Goal: Book appointment/travel/reservation

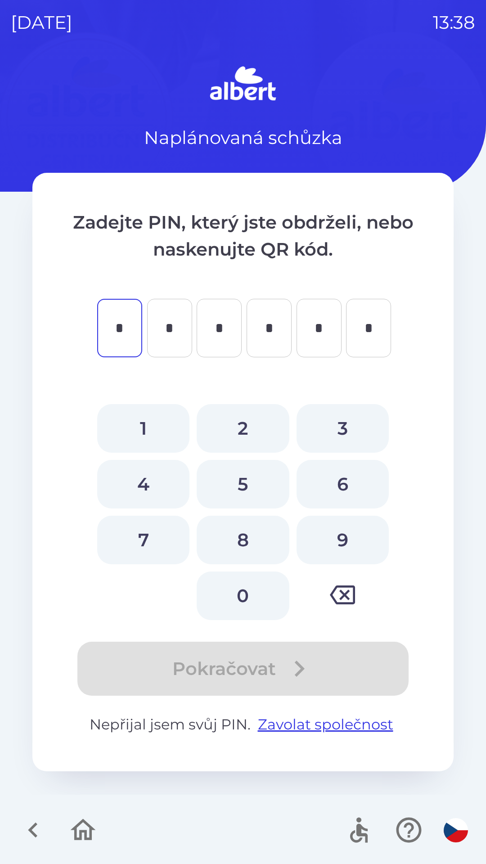
click at [347, 551] on button "9" at bounding box center [342, 539] width 92 height 49
type input "*"
click at [136, 547] on button "7" at bounding box center [143, 539] width 92 height 49
type input "*"
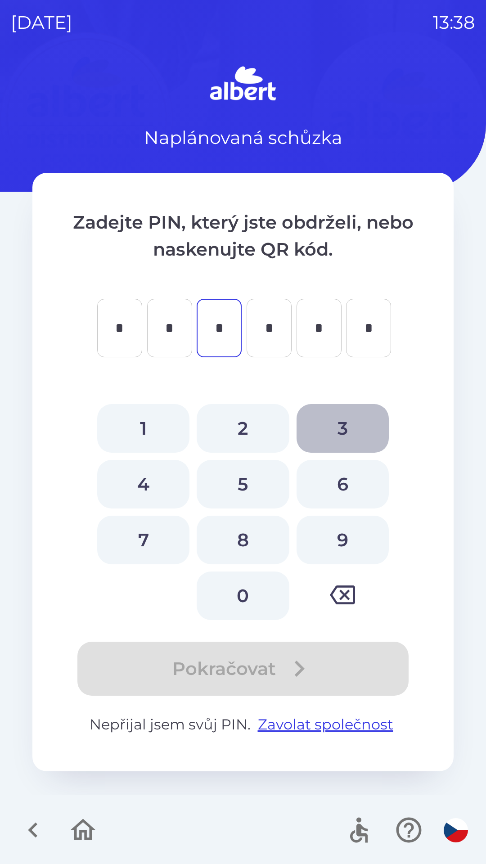
click at [338, 416] on button "3" at bounding box center [342, 428] width 92 height 49
type input "*"
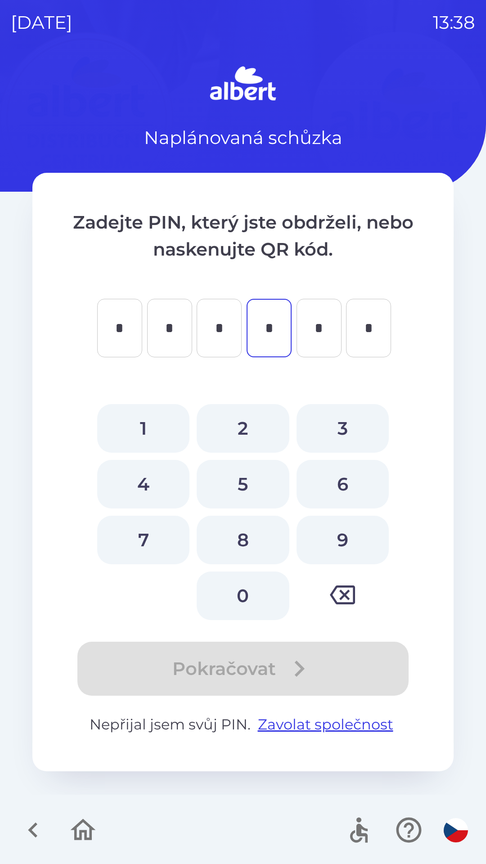
click at [347, 423] on button "3" at bounding box center [342, 428] width 92 height 49
type input "*"
click at [244, 553] on button "8" at bounding box center [243, 539] width 92 height 49
type input "*"
click at [245, 551] on button "8" at bounding box center [243, 539] width 92 height 49
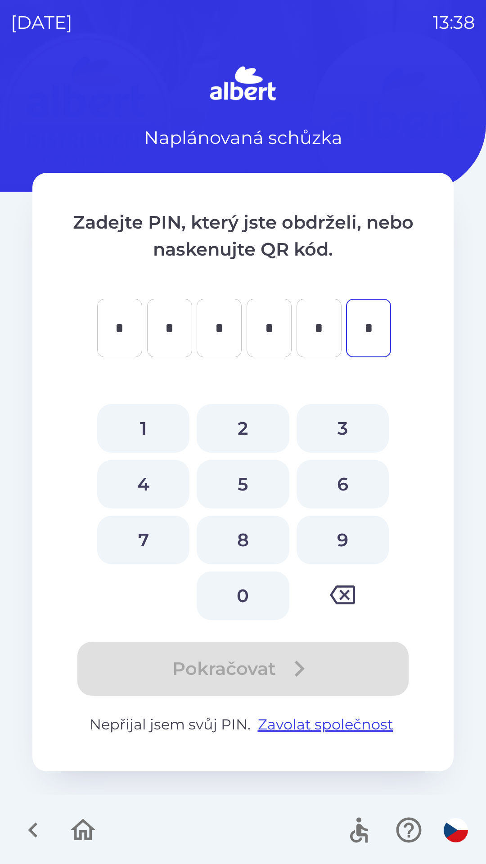
type input "*"
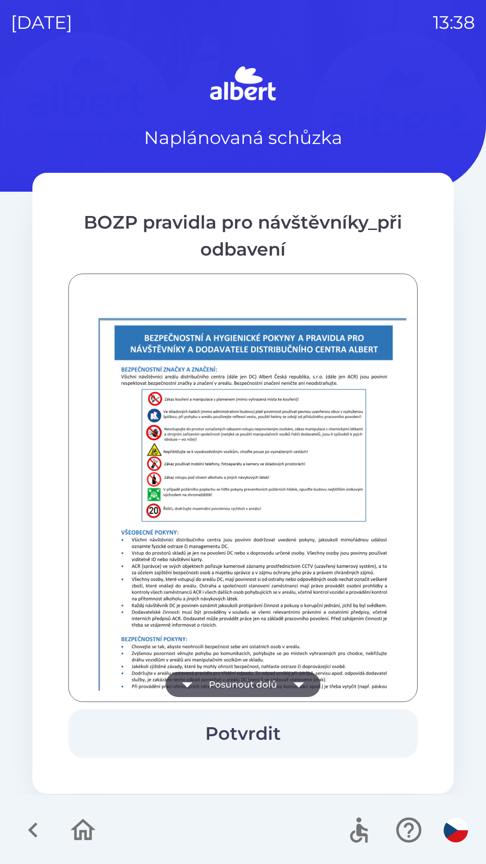
click at [255, 725] on button "Potvrdit" at bounding box center [242, 733] width 349 height 49
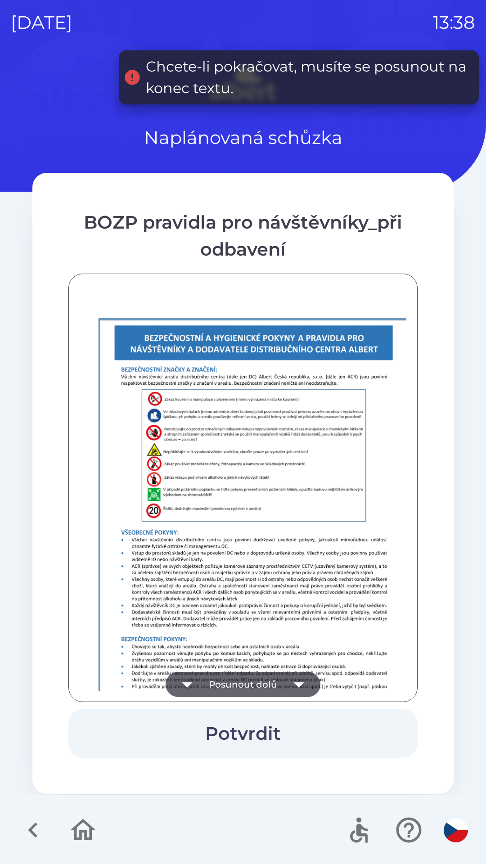
click at [209, 681] on button "Posunout dolů" at bounding box center [243, 684] width 155 height 25
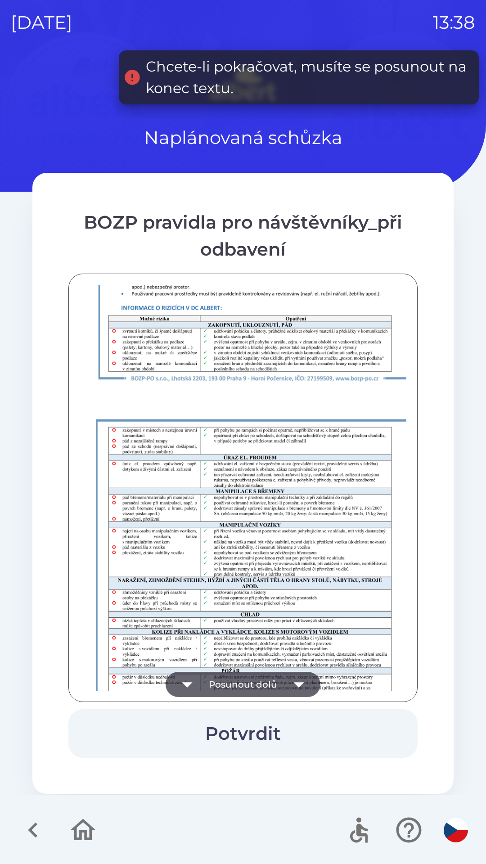
click at [198, 673] on icon "button" at bounding box center [187, 684] width 25 height 25
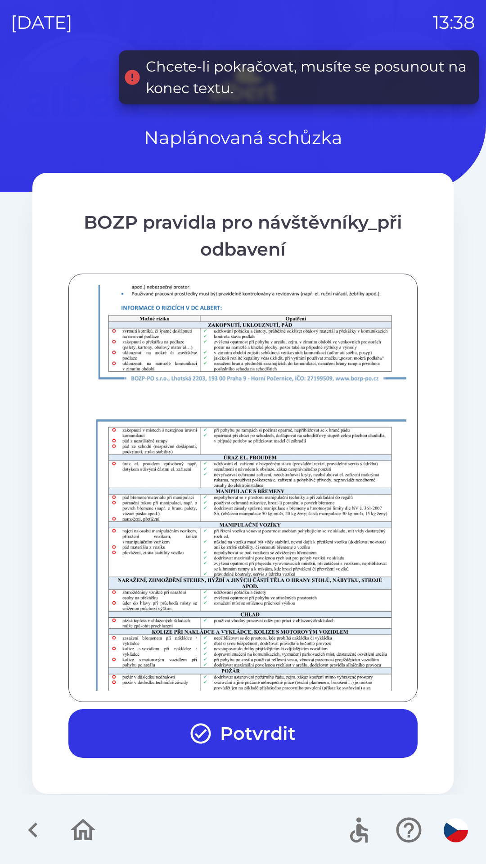
scroll to position [632, 0]
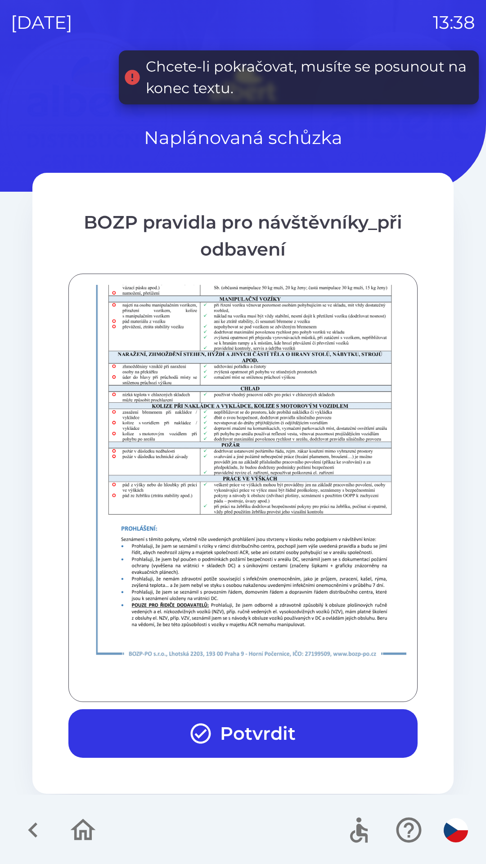
click at [219, 733] on button "Potvrdit" at bounding box center [242, 733] width 349 height 49
